Goal: Task Accomplishment & Management: Manage account settings

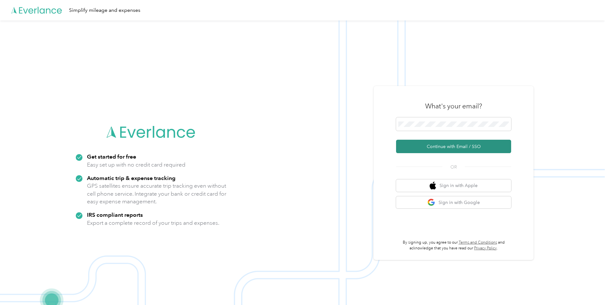
click at [432, 147] on button "Continue with Email / SSO" at bounding box center [453, 146] width 115 height 13
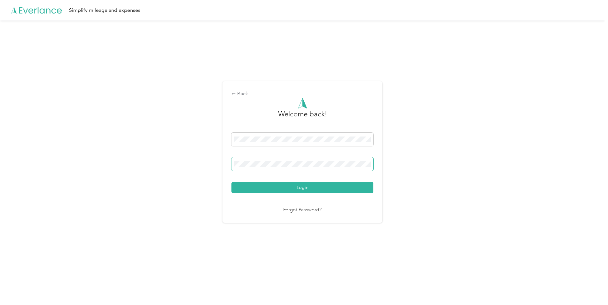
click at [232, 182] on button "Login" at bounding box center [303, 187] width 142 height 11
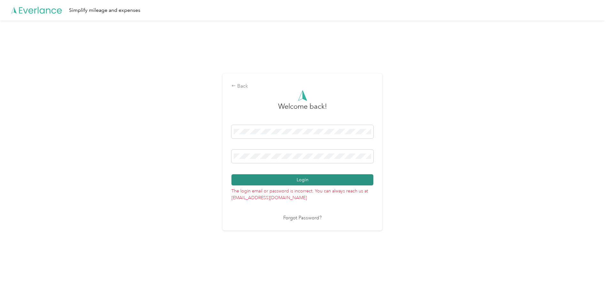
click at [282, 181] on button "Login" at bounding box center [303, 179] width 142 height 11
click at [270, 176] on button "Login" at bounding box center [303, 179] width 142 height 11
click at [190, 156] on div "Back Welcome back! Login The login email or password is incorrect. You can alwa…" at bounding box center [302, 154] width 605 height 269
click at [232, 174] on button "Login" at bounding box center [303, 179] width 142 height 11
click at [298, 216] on link "Forgot Password?" at bounding box center [302, 218] width 38 height 7
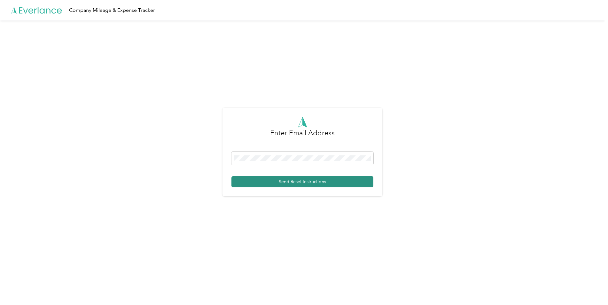
click at [285, 182] on button "Send Reset Instructions" at bounding box center [303, 181] width 142 height 11
